Goal: Information Seeking & Learning: Learn about a topic

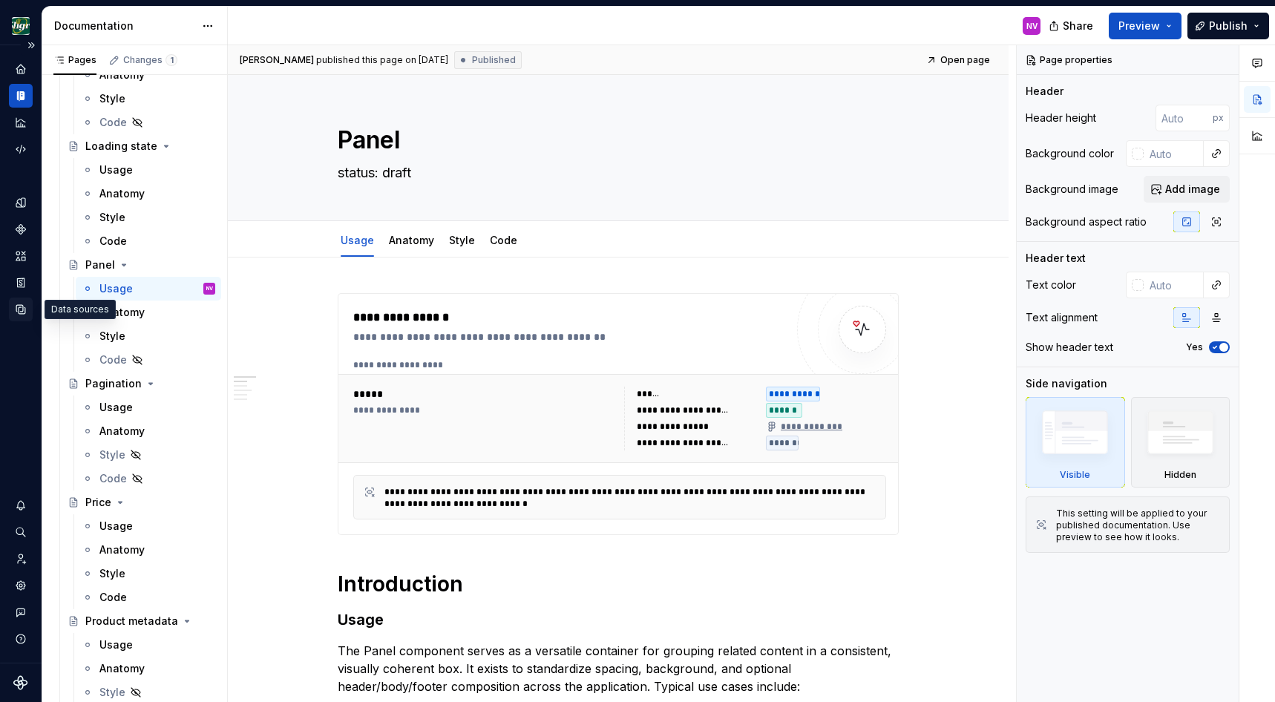
click at [17, 311] on icon "Data sources" at bounding box center [20, 309] width 13 height 13
type textarea "*"
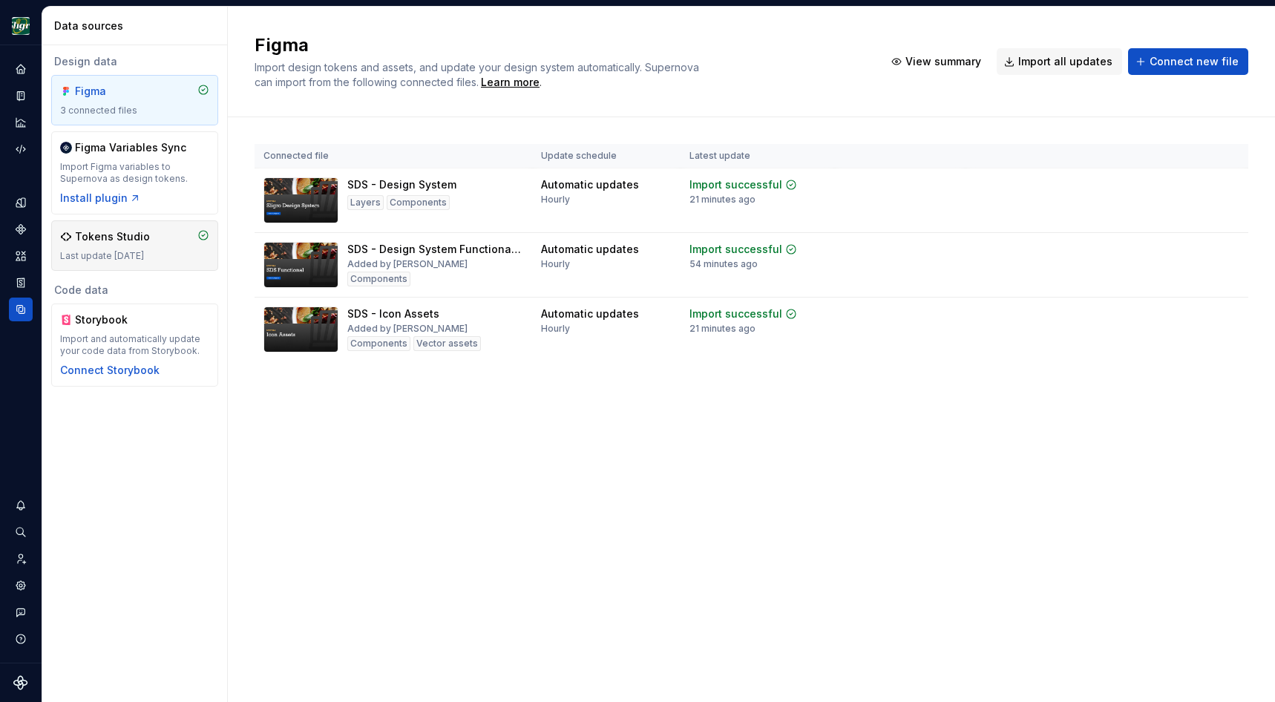
click at [125, 242] on div "Tokens Studio" at bounding box center [112, 236] width 75 height 15
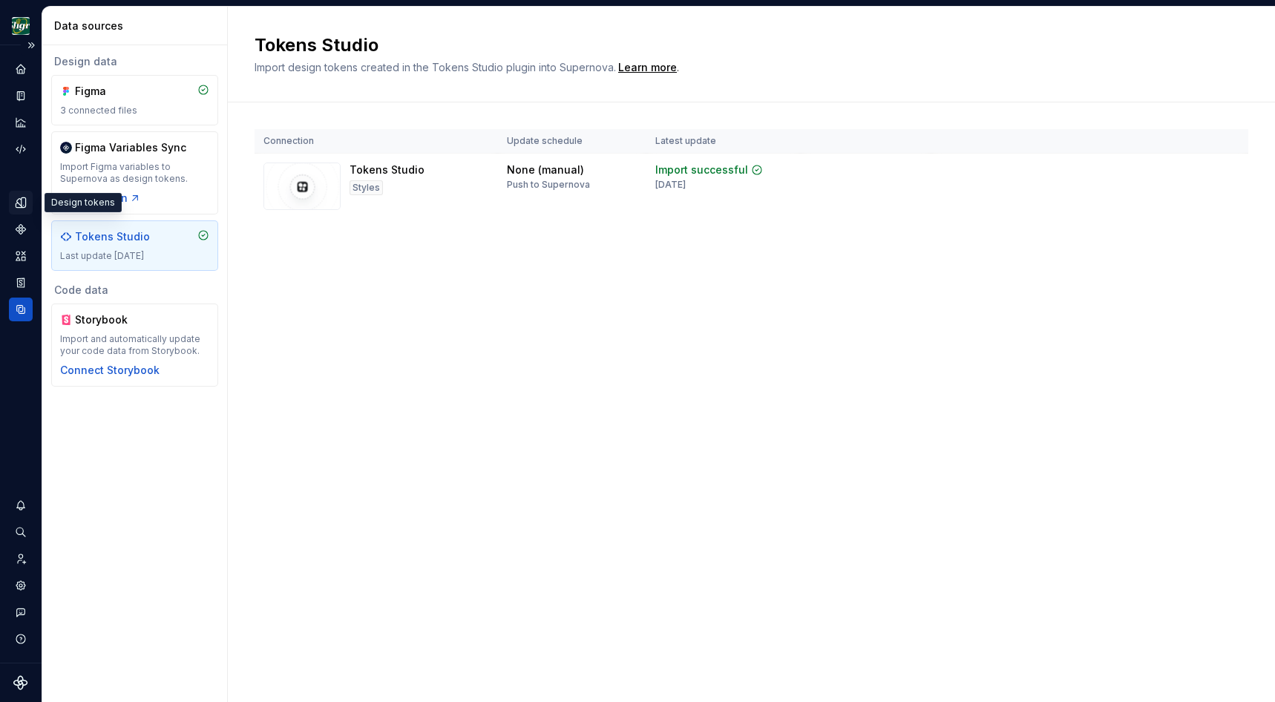
click at [20, 207] on icon "Design tokens" at bounding box center [21, 202] width 10 height 10
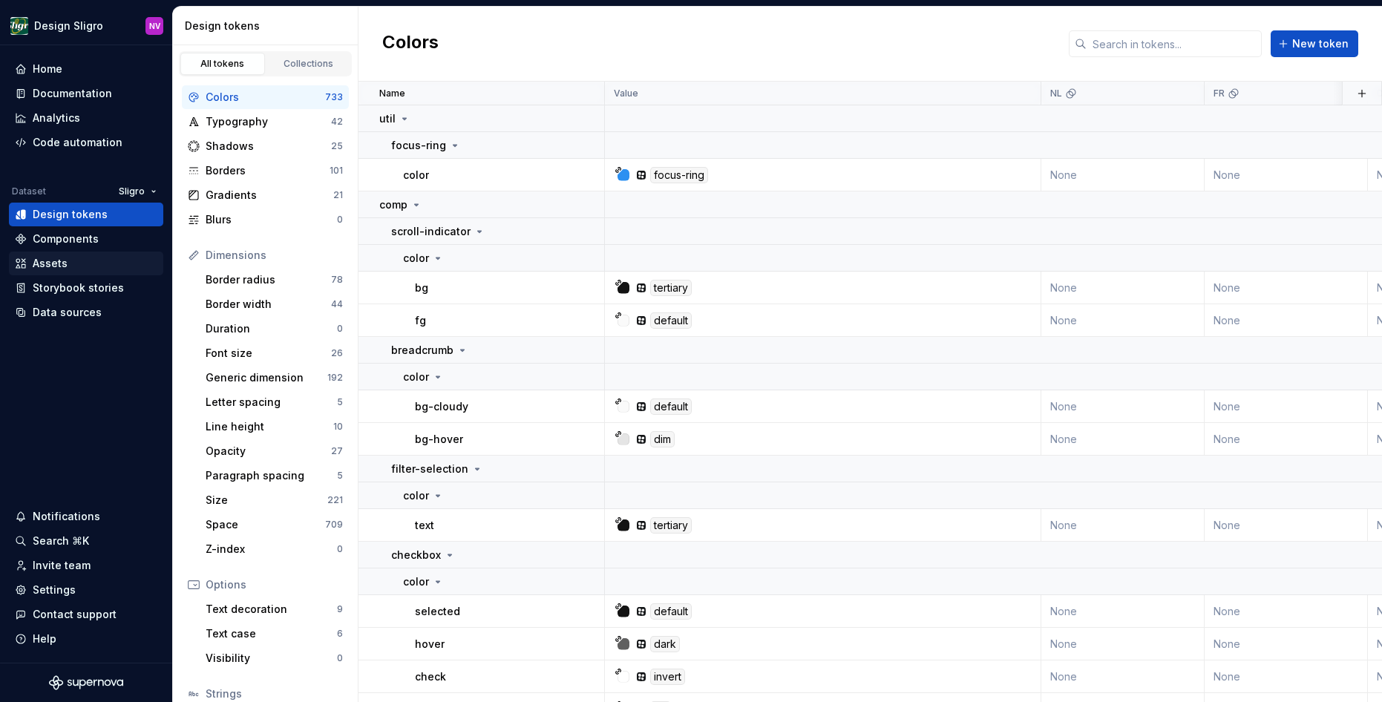
click at [60, 266] on div "Assets" at bounding box center [50, 263] width 35 height 15
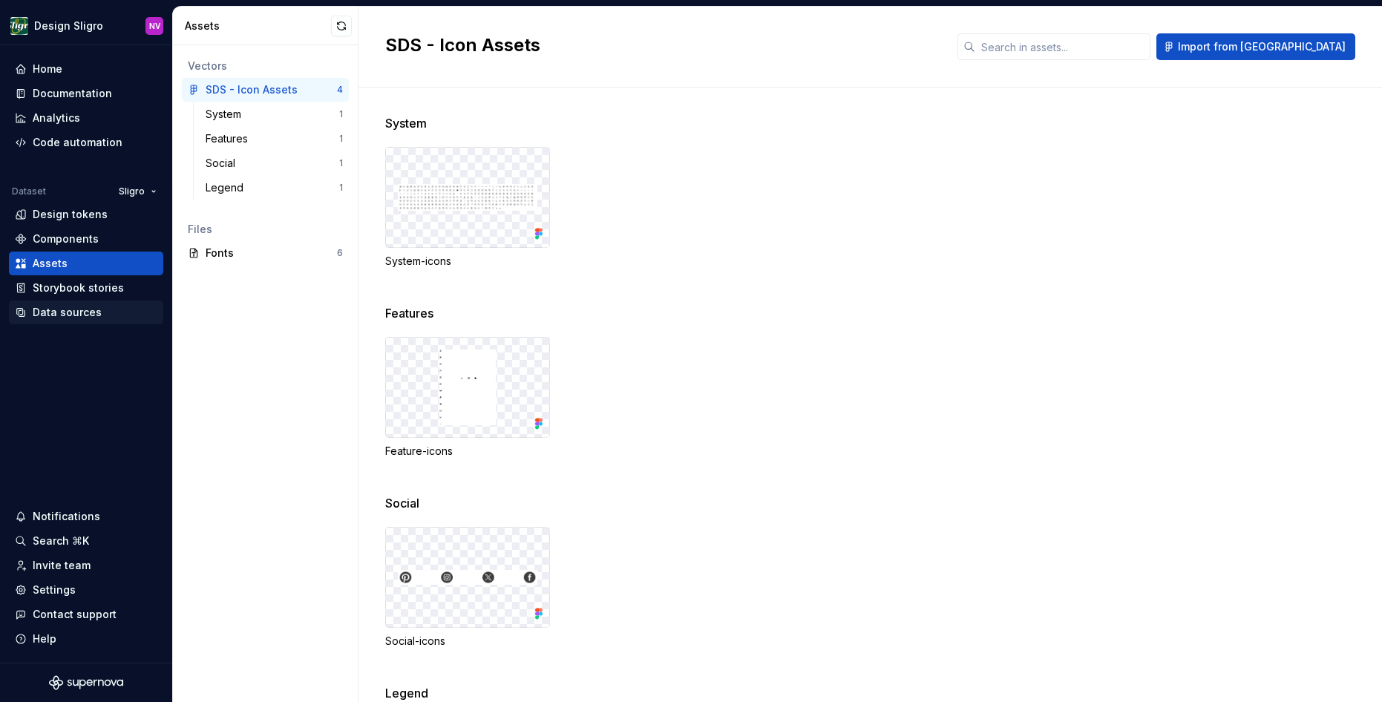
click at [55, 321] on div "Data sources" at bounding box center [86, 313] width 154 height 24
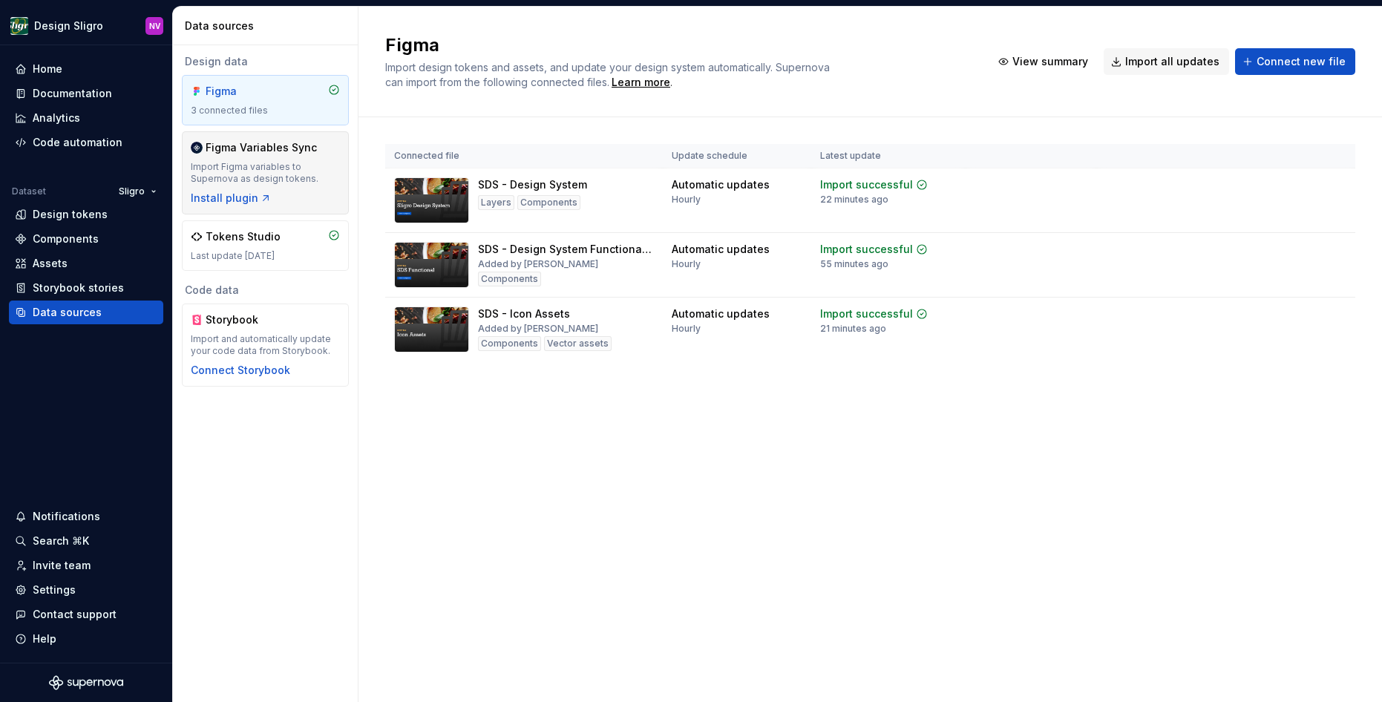
click at [240, 163] on div "Import Figma variables to Supernova as design tokens." at bounding box center [265, 173] width 149 height 24
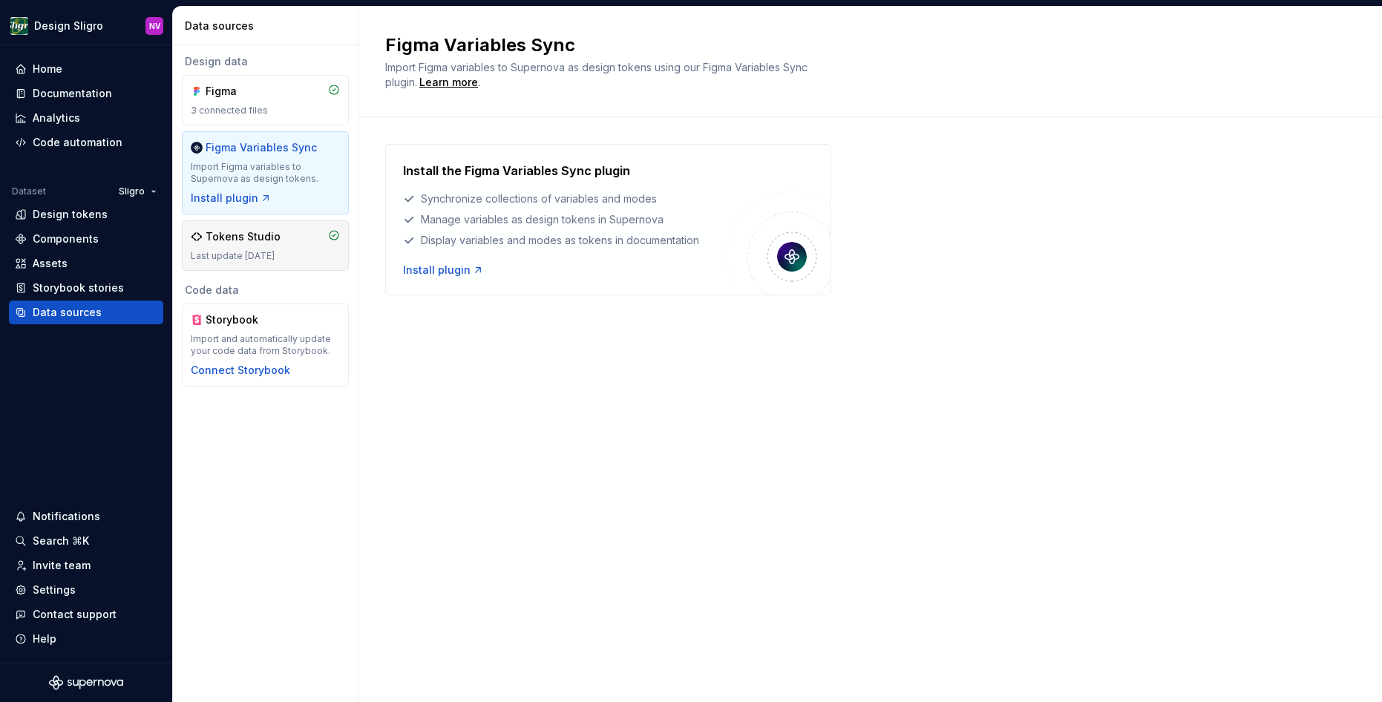
click at [229, 239] on div "Tokens Studio" at bounding box center [243, 236] width 75 height 15
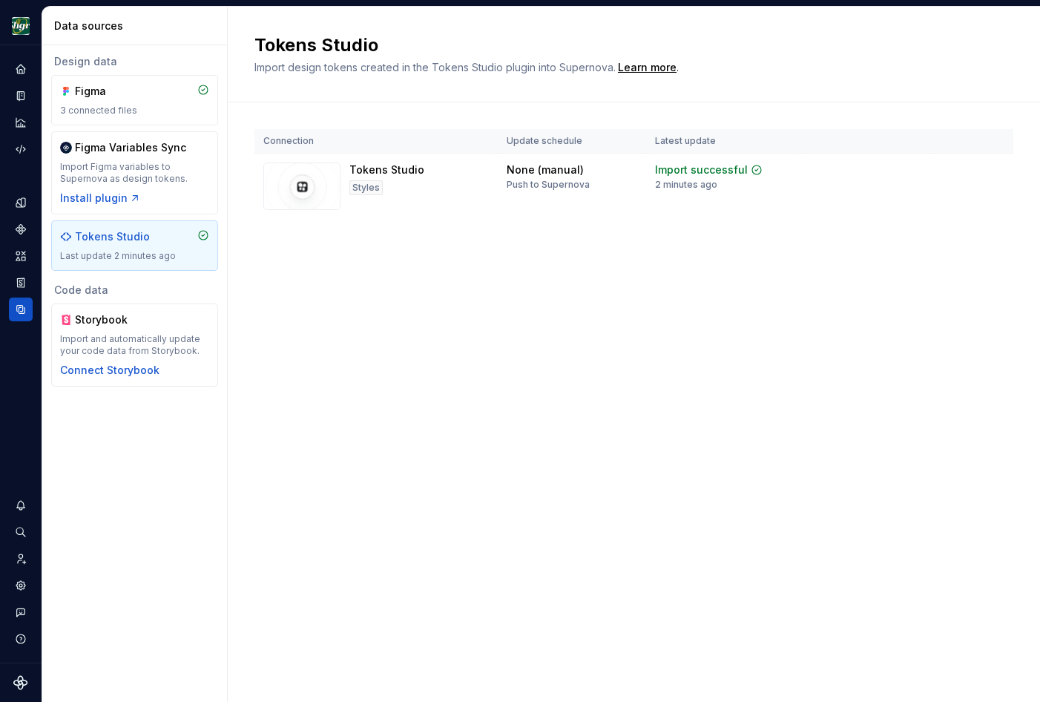
click at [693, 379] on div "Tokens Studio Import design tokens created in the Tokens Studio plugin into Sup…" at bounding box center [634, 354] width 813 height 695
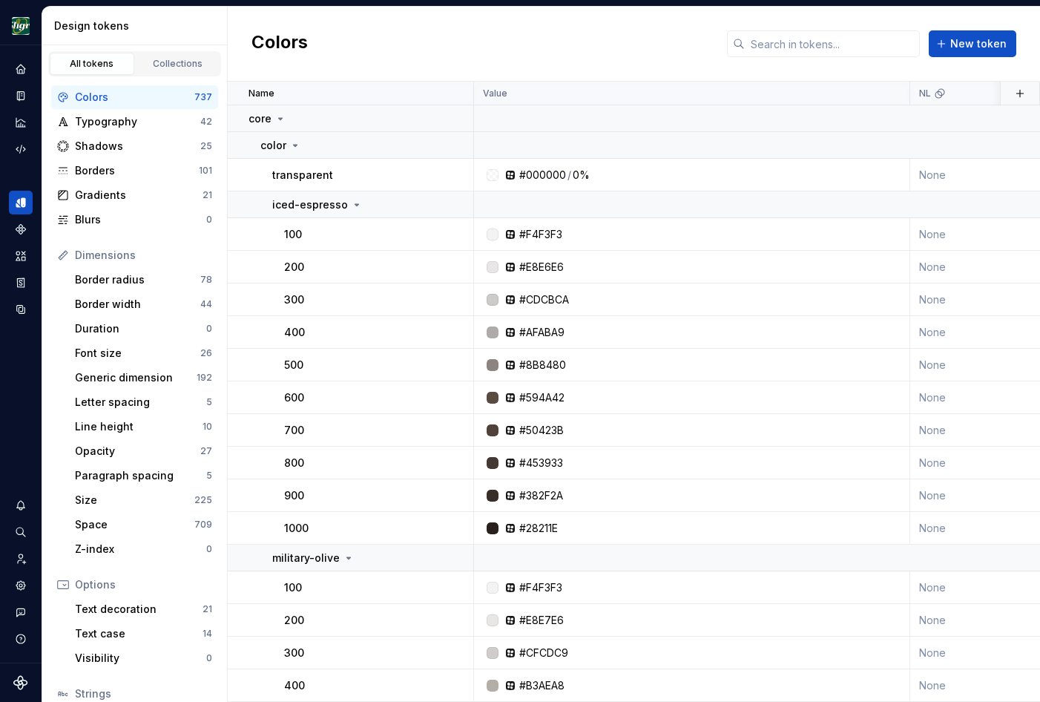
click at [809, 42] on input "text" at bounding box center [832, 43] width 175 height 27
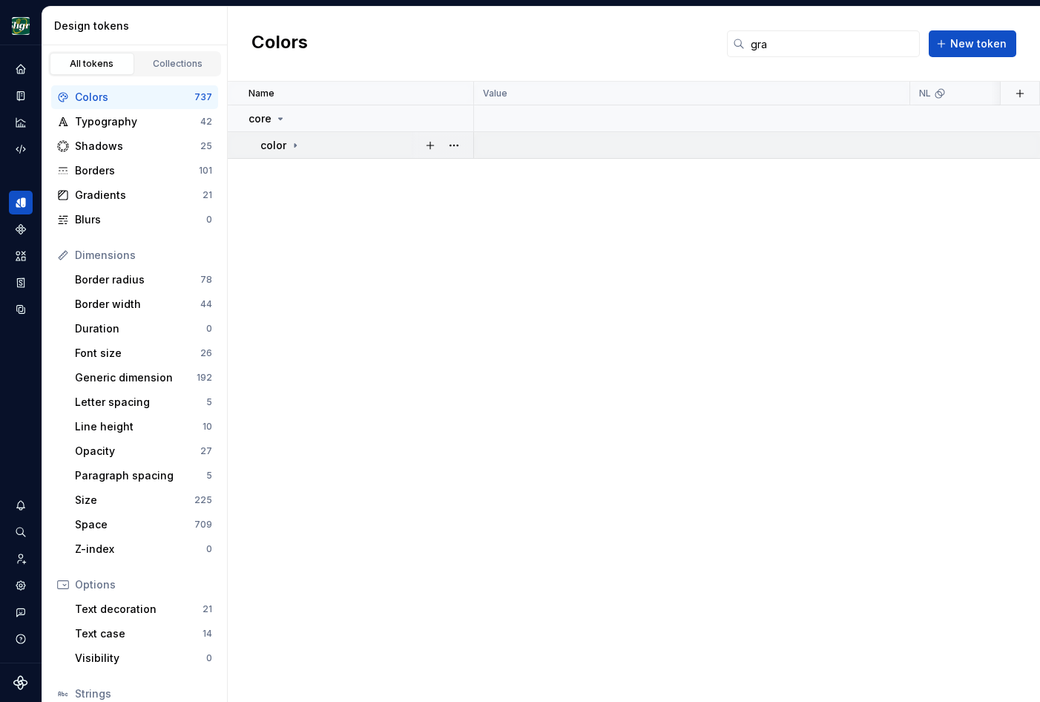
click at [292, 148] on icon at bounding box center [295, 146] width 12 height 12
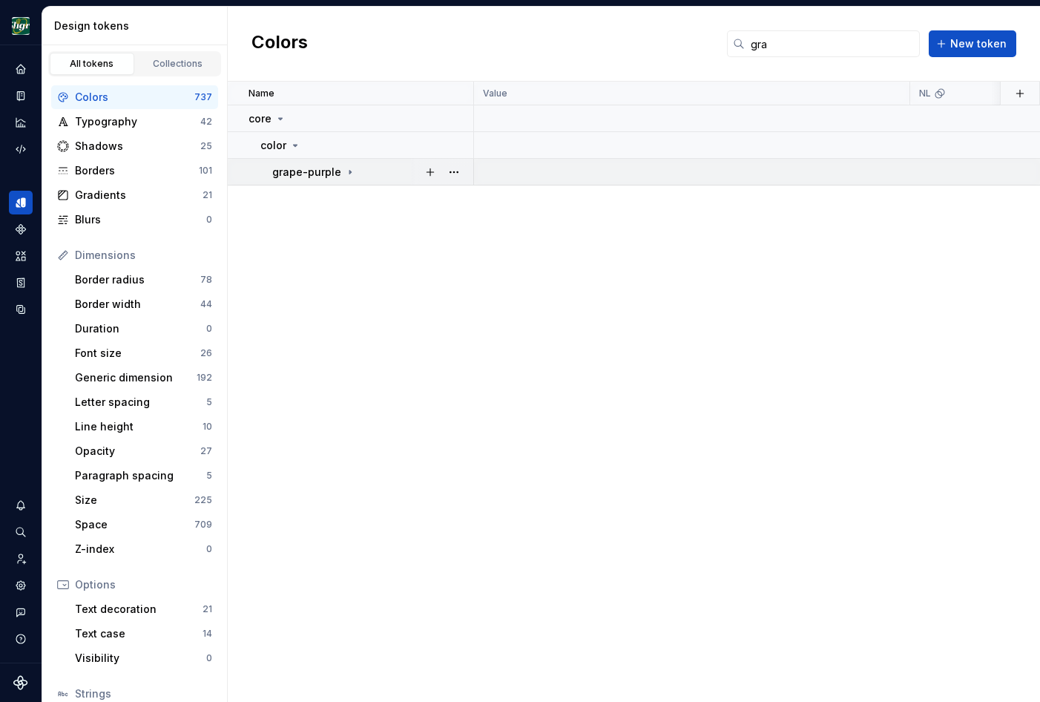
click at [350, 173] on icon at bounding box center [350, 172] width 1 height 4
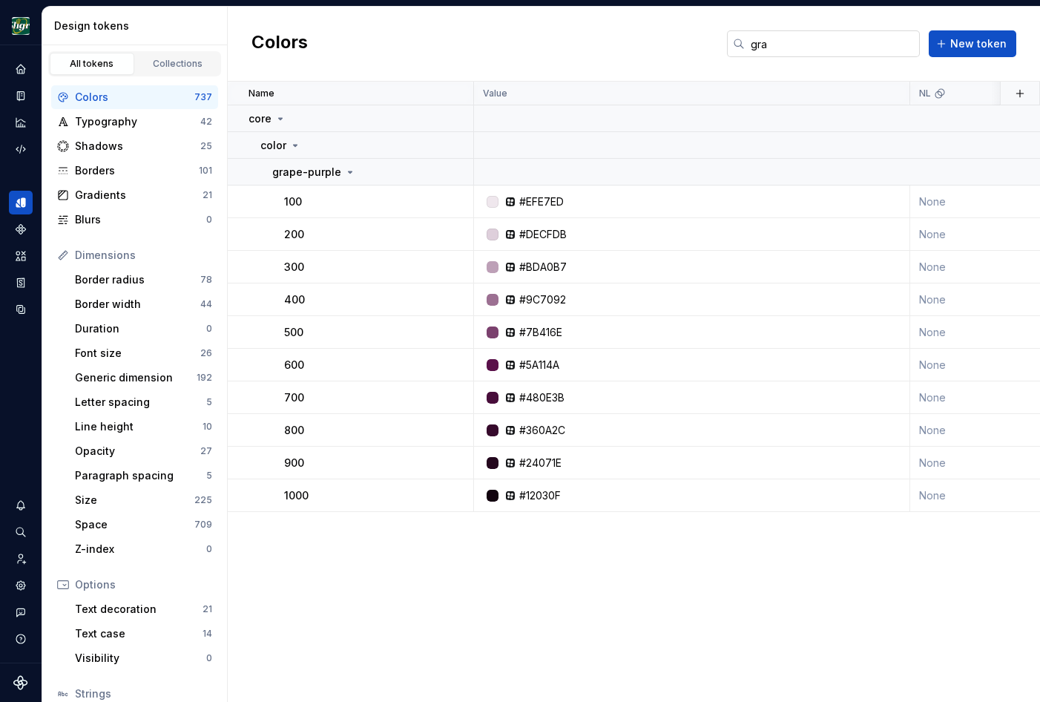
click at [780, 45] on input "gra" at bounding box center [832, 43] width 175 height 27
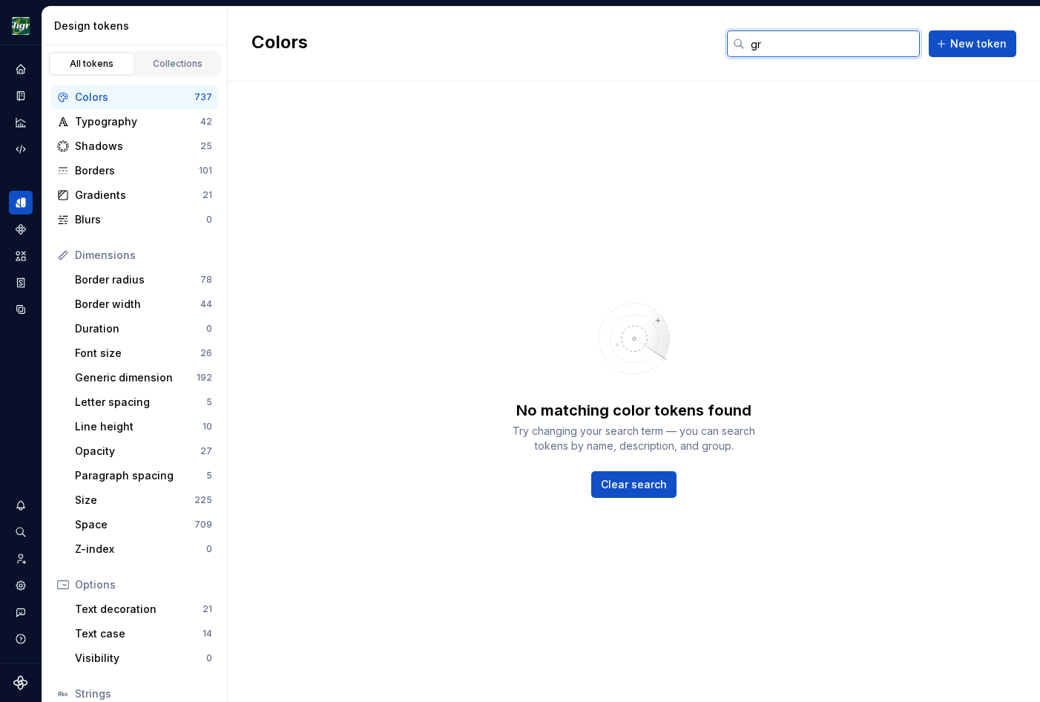
type input "g"
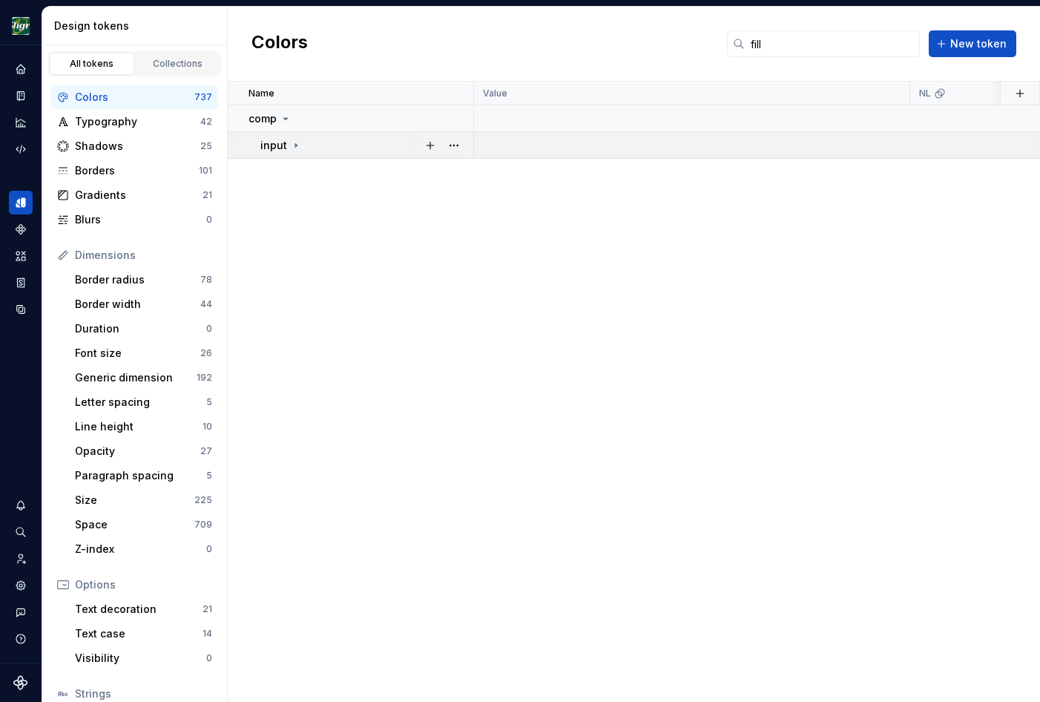
click at [290, 146] on icon at bounding box center [296, 146] width 12 height 12
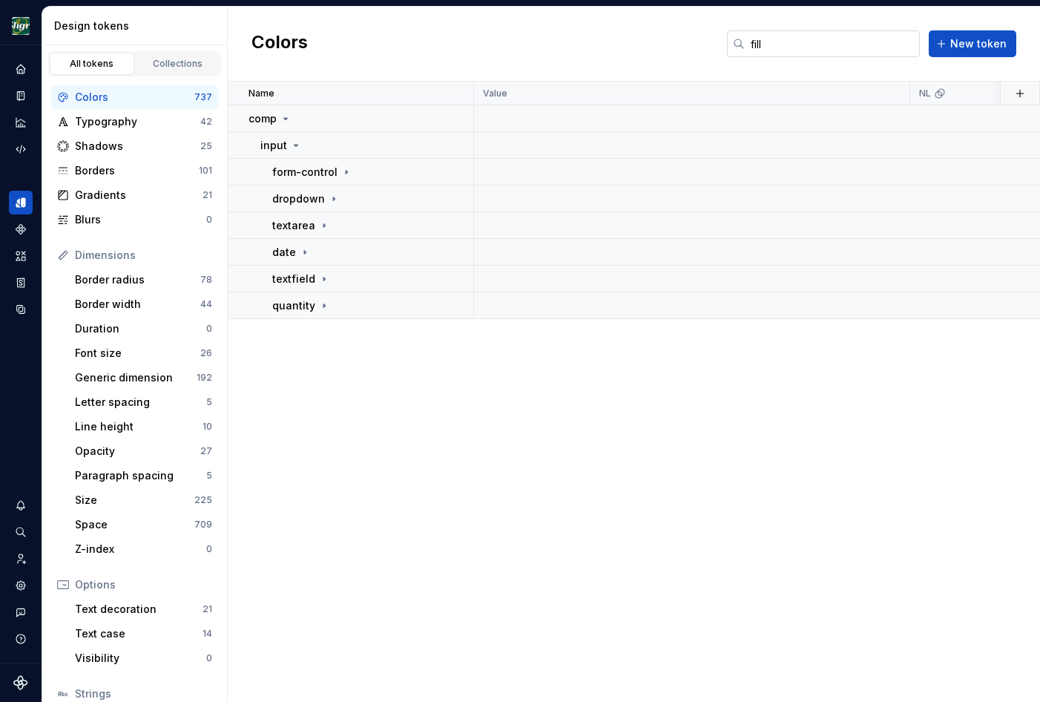
click at [779, 50] on input "fill" at bounding box center [832, 43] width 175 height 27
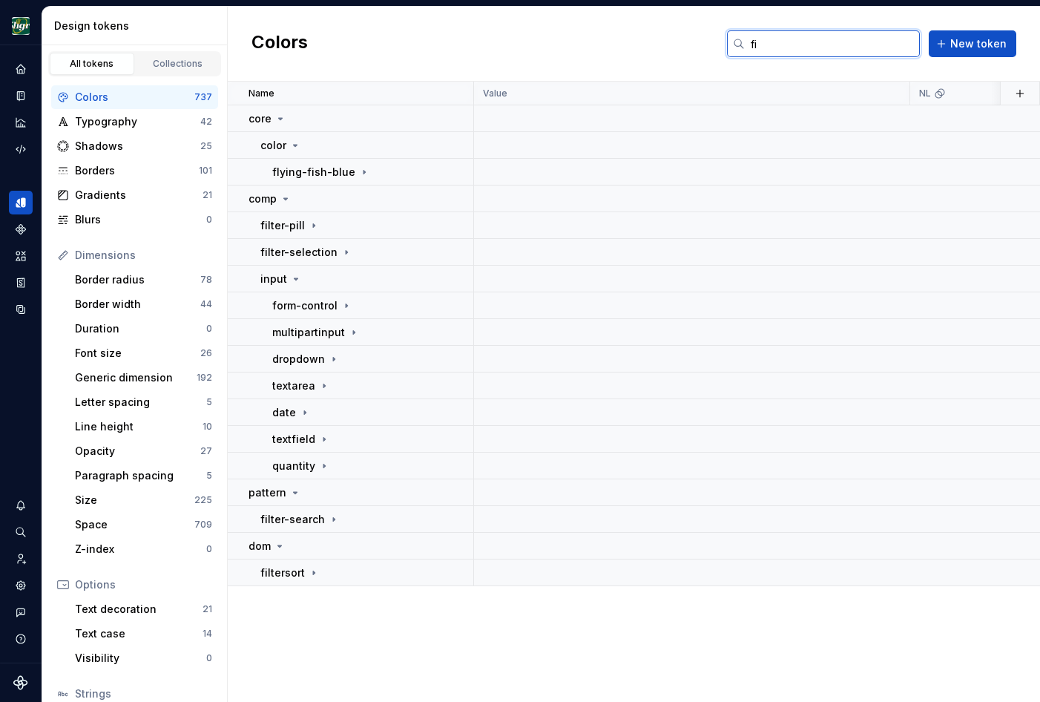
type input "f"
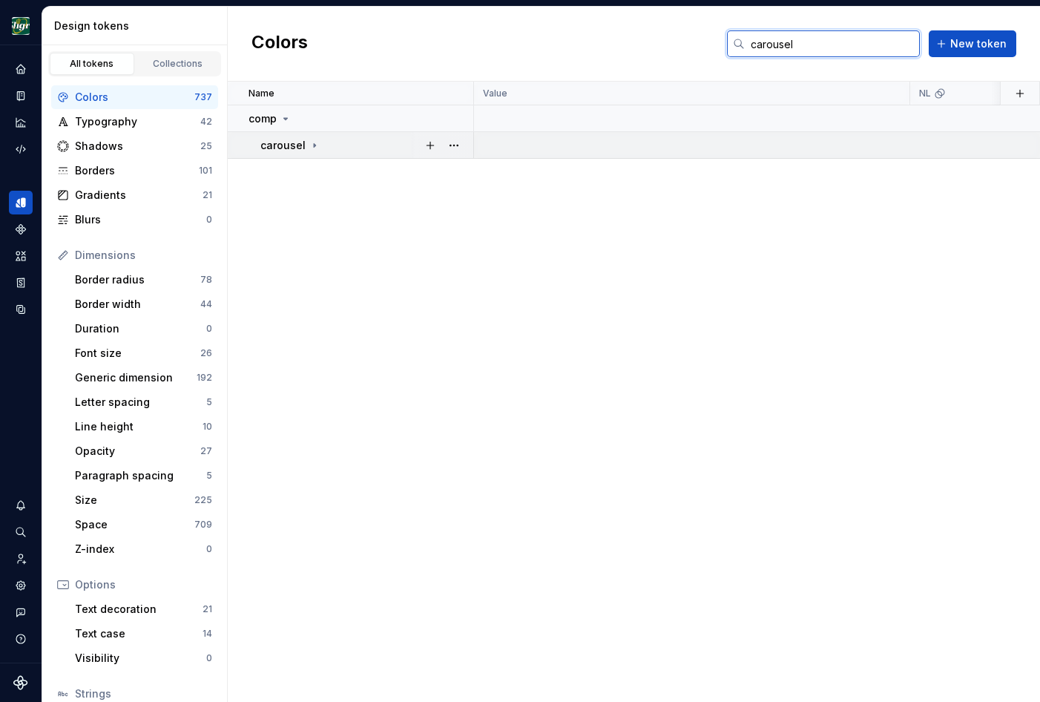
type input "carousel"
click at [327, 145] on div "carousel" at bounding box center [366, 145] width 212 height 15
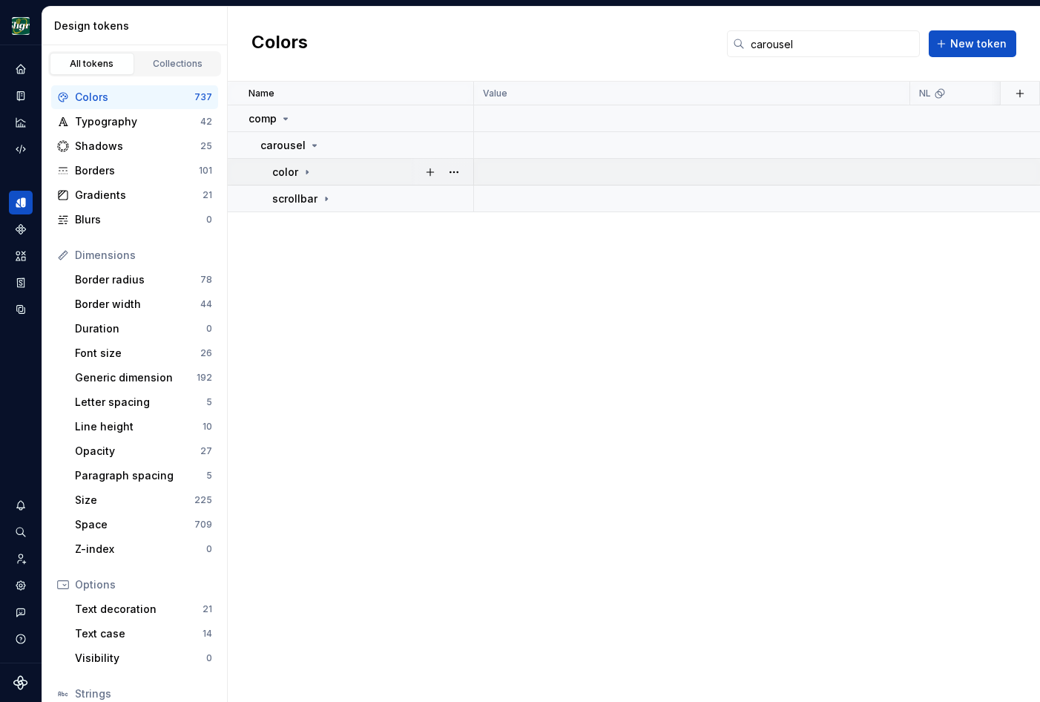
click at [312, 172] on icon at bounding box center [307, 172] width 12 height 12
click at [117, 193] on div "Gradients" at bounding box center [139, 195] width 128 height 15
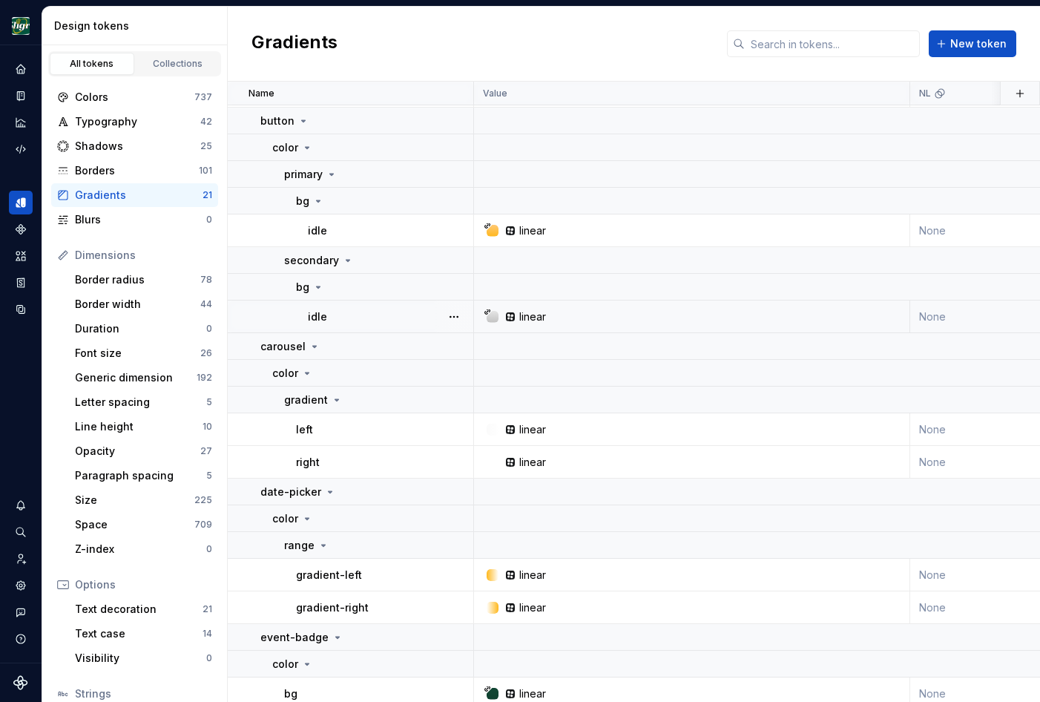
scroll to position [601, 0]
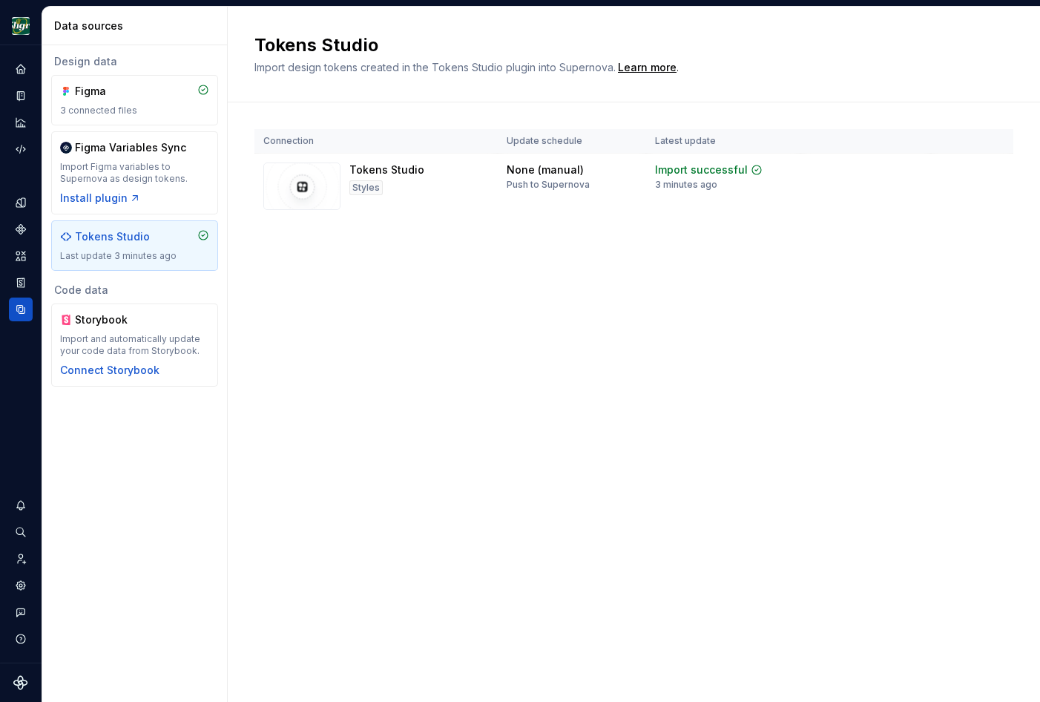
click at [442, 272] on div "Connection Update schedule Latest update Tokens Studio Styles None (manual) Pus…" at bounding box center [634, 188] width 759 height 173
click at [21, 406] on div "Dataset Sligro" at bounding box center [21, 353] width 42 height 617
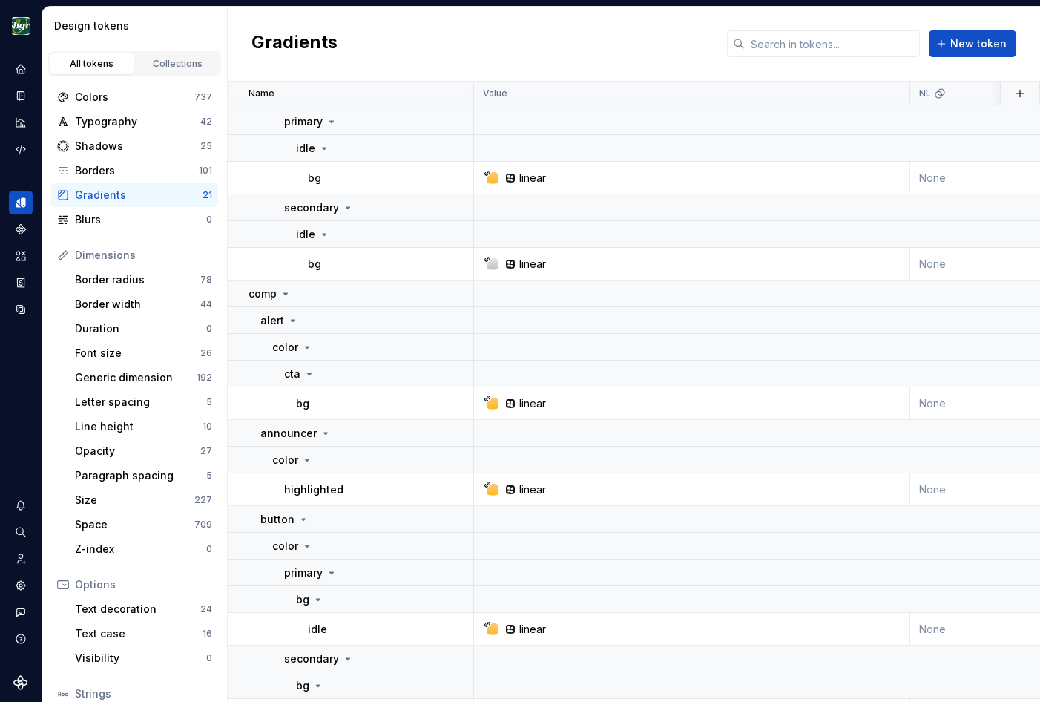
scroll to position [601, 0]
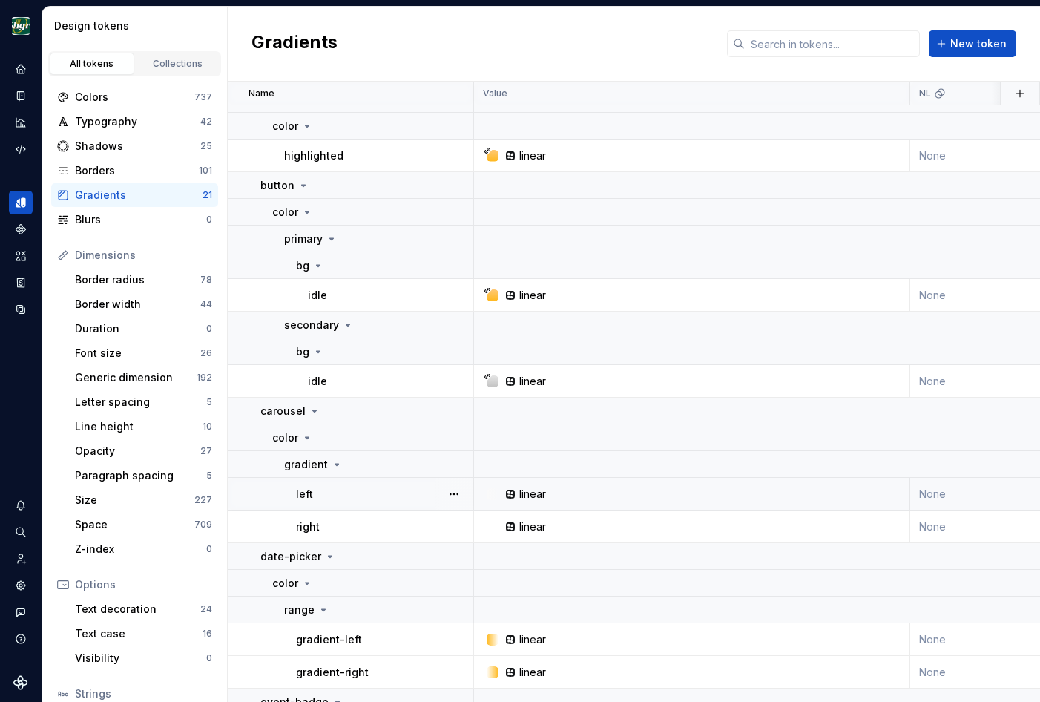
click at [511, 493] on icon at bounding box center [510, 494] width 9 height 9
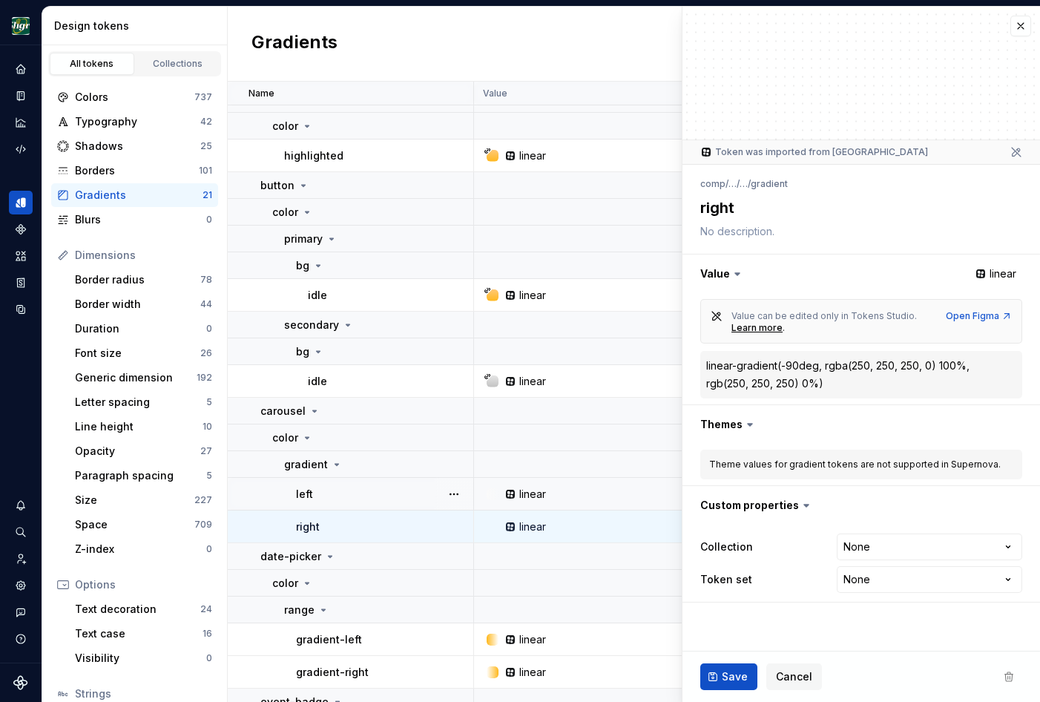
click at [522, 499] on div "linear" at bounding box center [532, 494] width 27 height 15
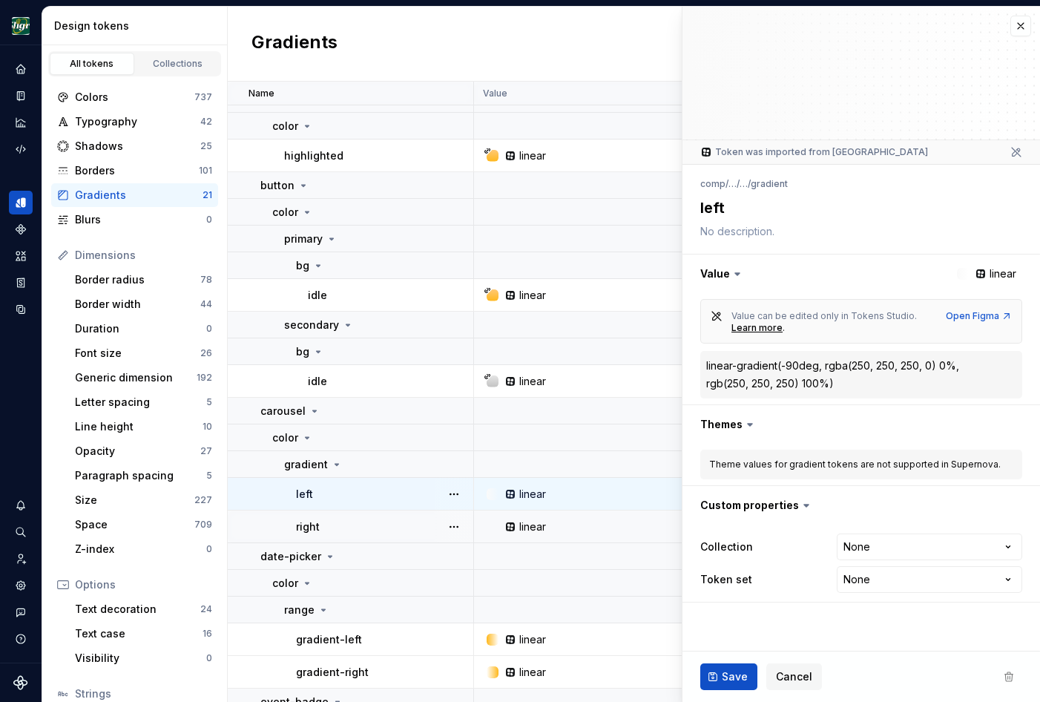
click at [520, 531] on div "linear" at bounding box center [532, 526] width 27 height 15
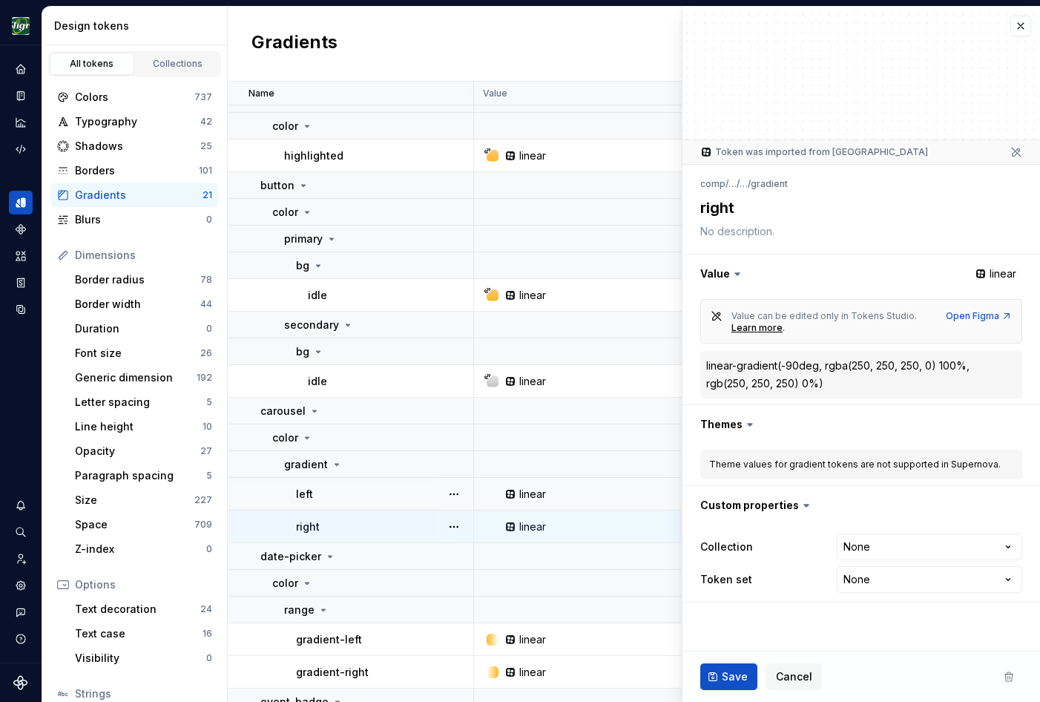
type textarea "*"
